Goal: Task Accomplishment & Management: Manage account settings

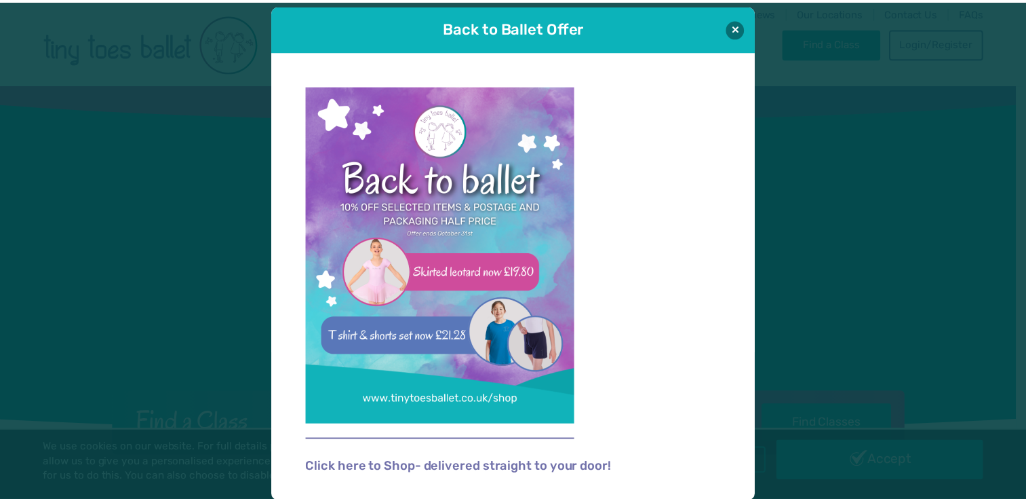
scroll to position [16, 0]
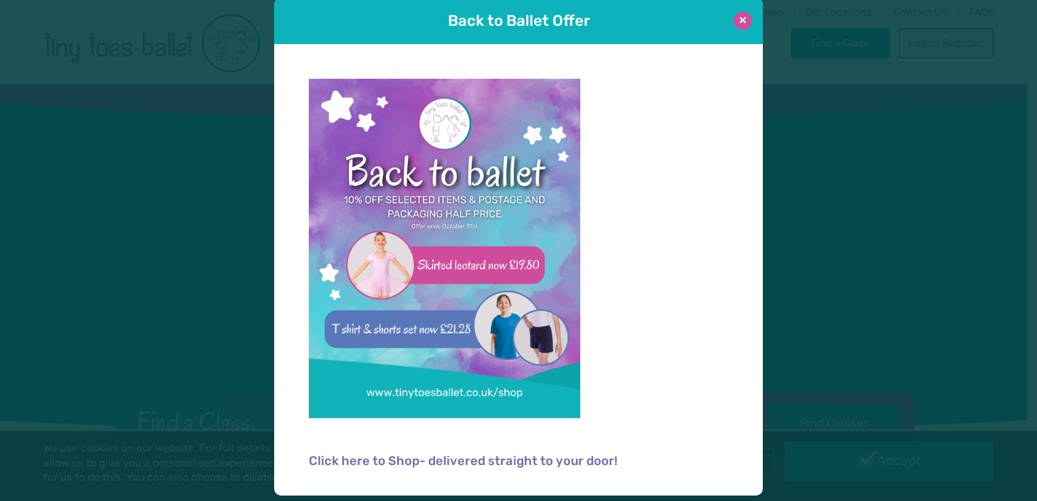
click at [733, 16] on button at bounding box center [742, 21] width 18 height 18
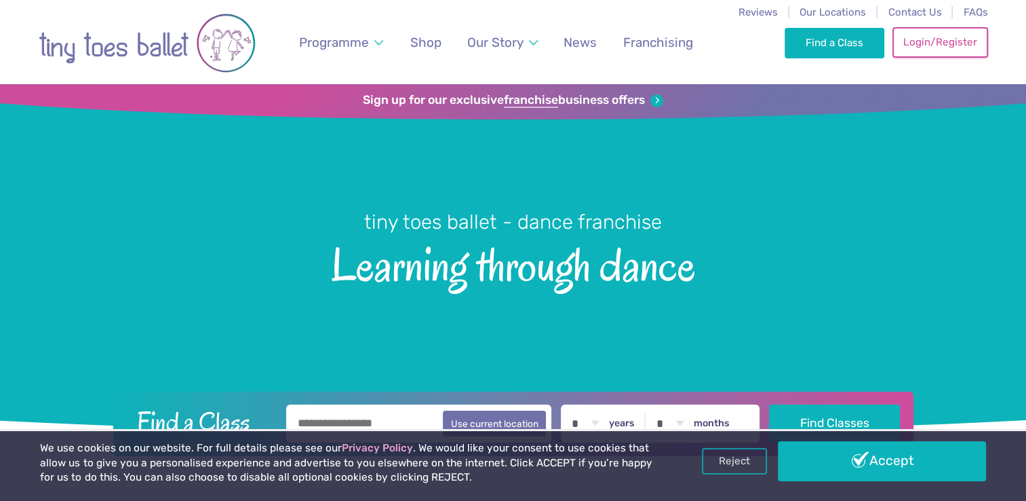
click at [933, 42] on link "Login/Register" at bounding box center [940, 42] width 95 height 30
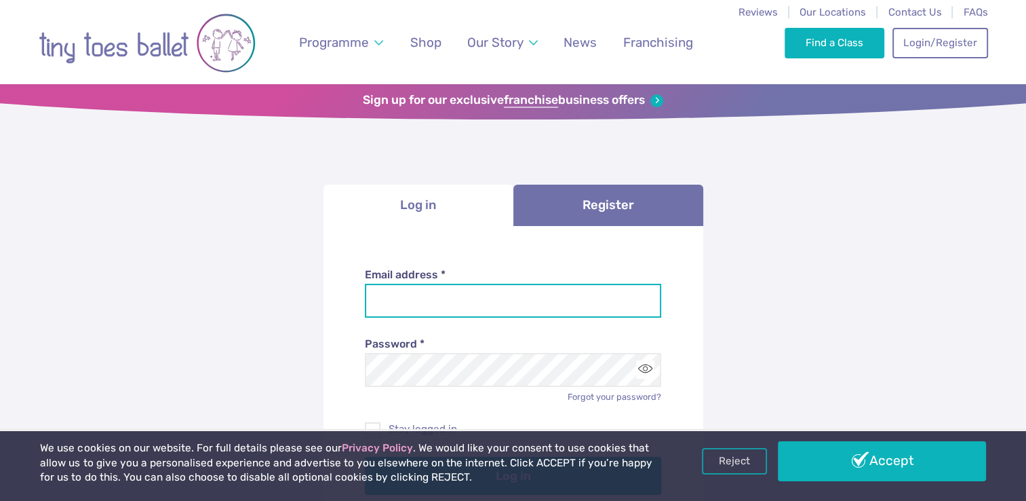
click at [391, 298] on input "Email address *" at bounding box center [513, 301] width 296 height 34
type input "**********"
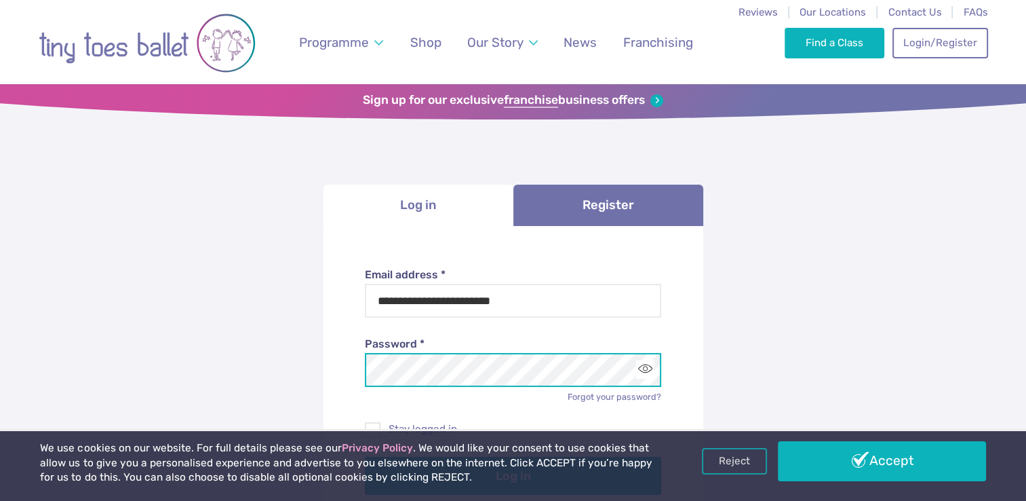
click at [365, 457] on button "Log in" at bounding box center [513, 476] width 296 height 38
